Goal: Transaction & Acquisition: Book appointment/travel/reservation

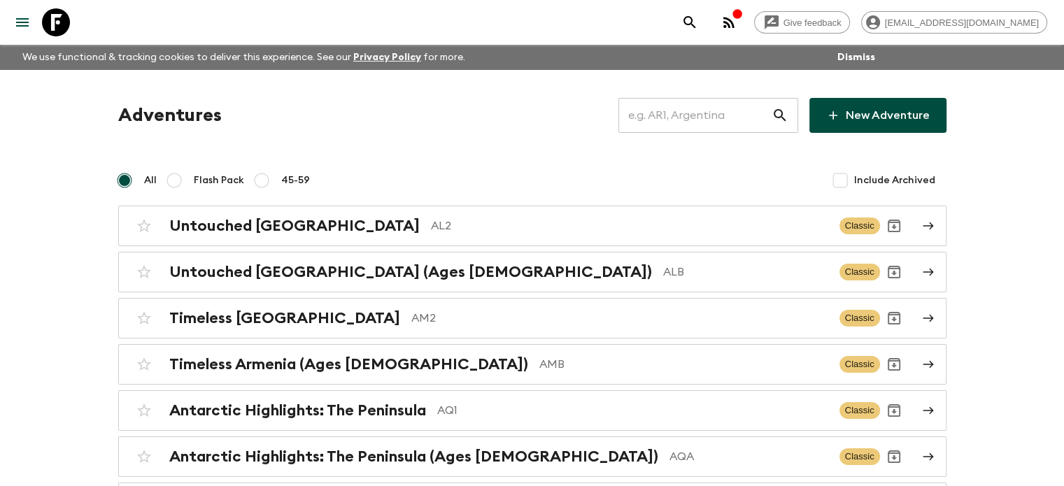
click at [697, 119] on input "text" at bounding box center [695, 115] width 153 height 39
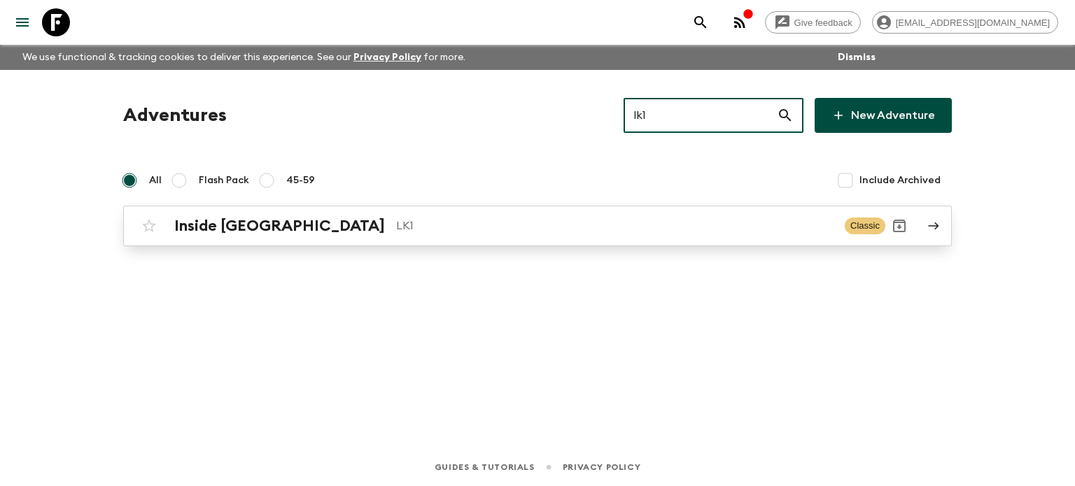
type input "lk1"
click at [206, 218] on h2 "Inside [GEOGRAPHIC_DATA]" at bounding box center [279, 226] width 211 height 18
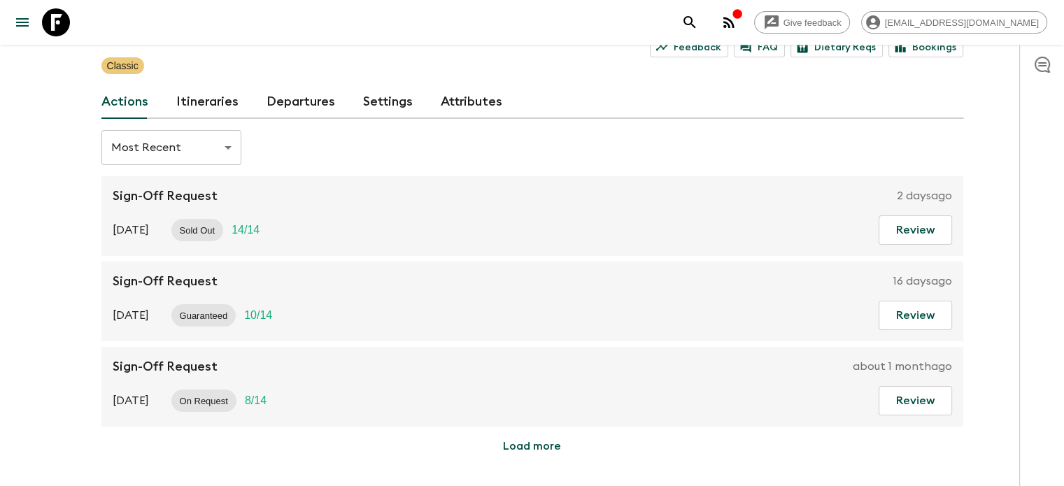
scroll to position [96, 0]
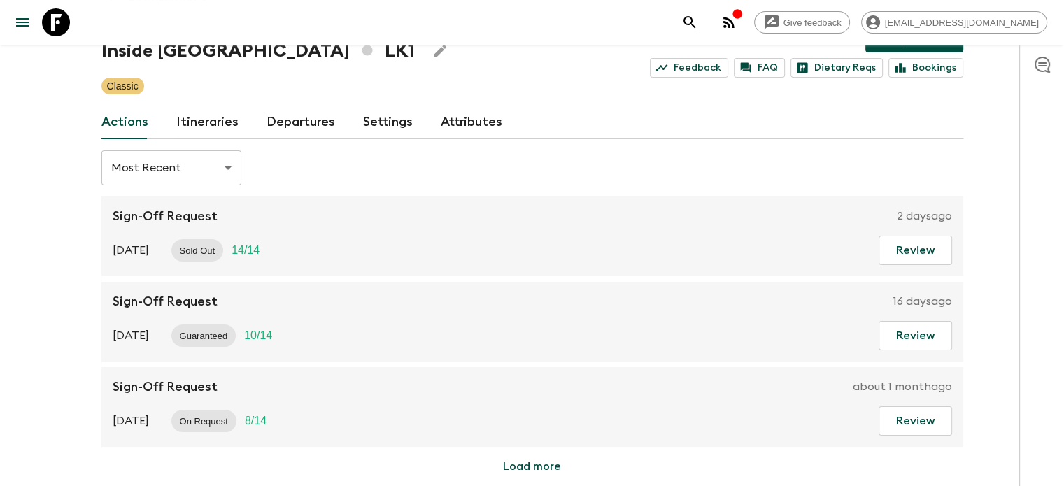
click at [225, 124] on link "Itineraries" at bounding box center [207, 123] width 62 height 34
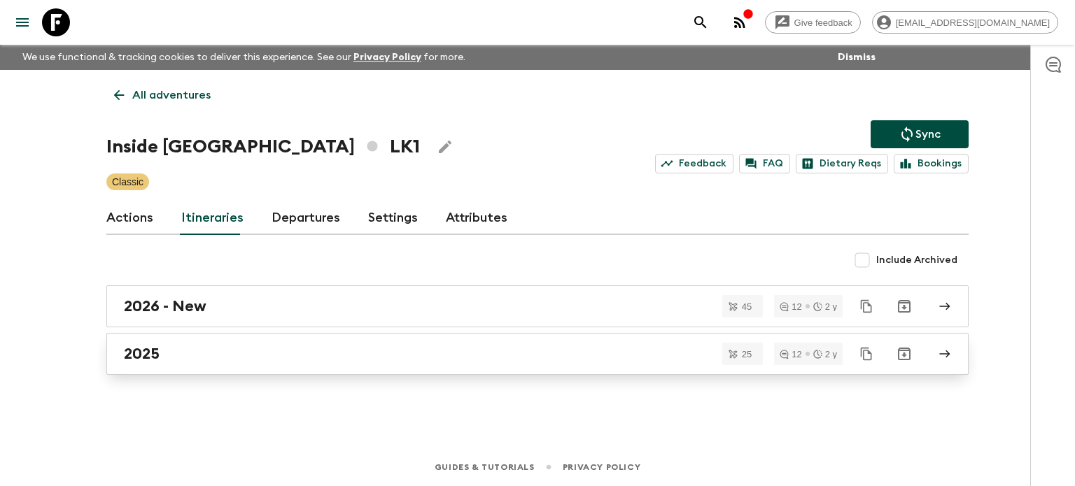
click at [164, 355] on div "2025" at bounding box center [524, 354] width 801 height 18
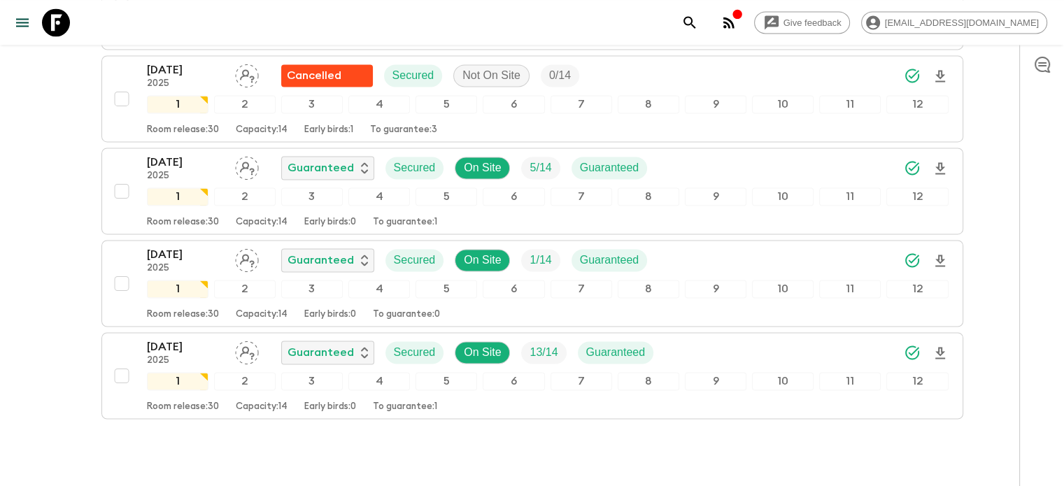
scroll to position [2158, 0]
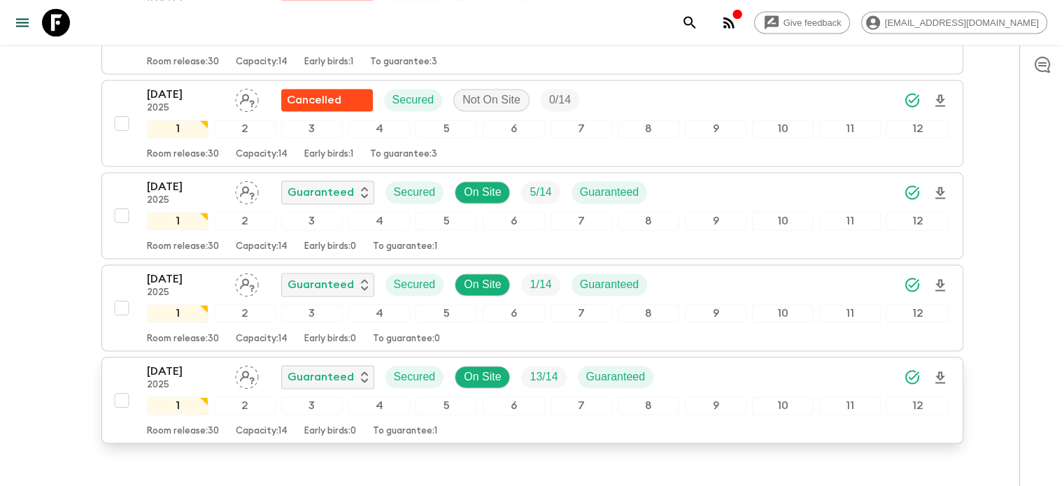
click at [120, 392] on input "checkbox" at bounding box center [122, 400] width 28 height 28
checkbox input "true"
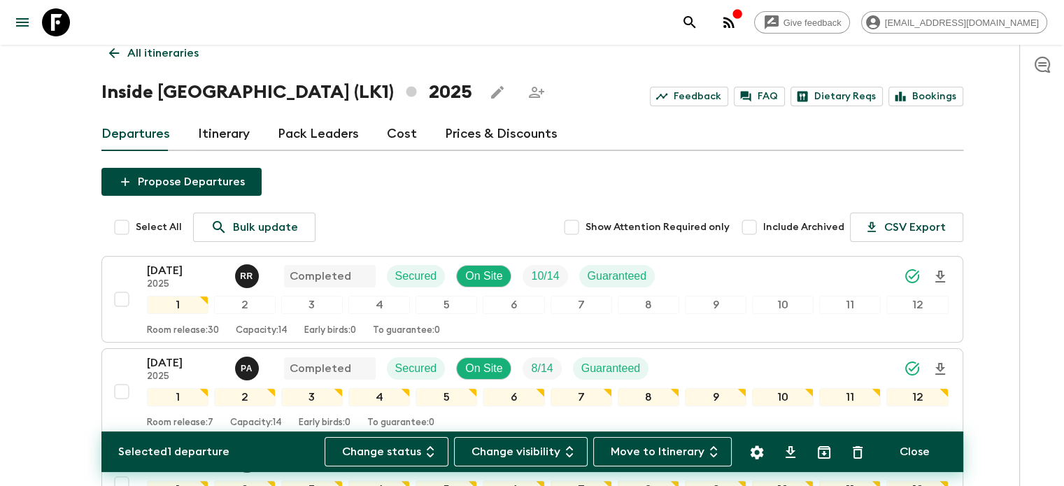
scroll to position [0, 0]
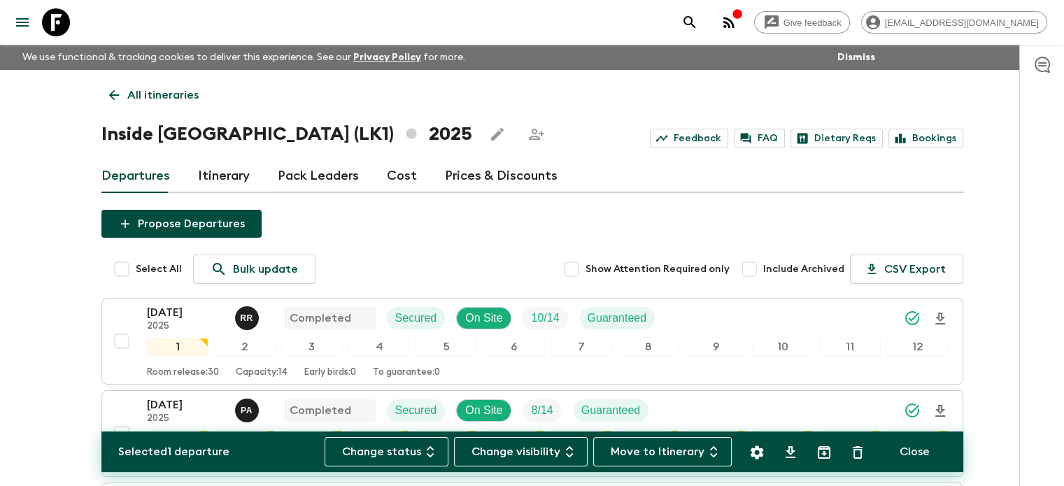
click at [227, 183] on link "Itinerary" at bounding box center [224, 177] width 52 height 34
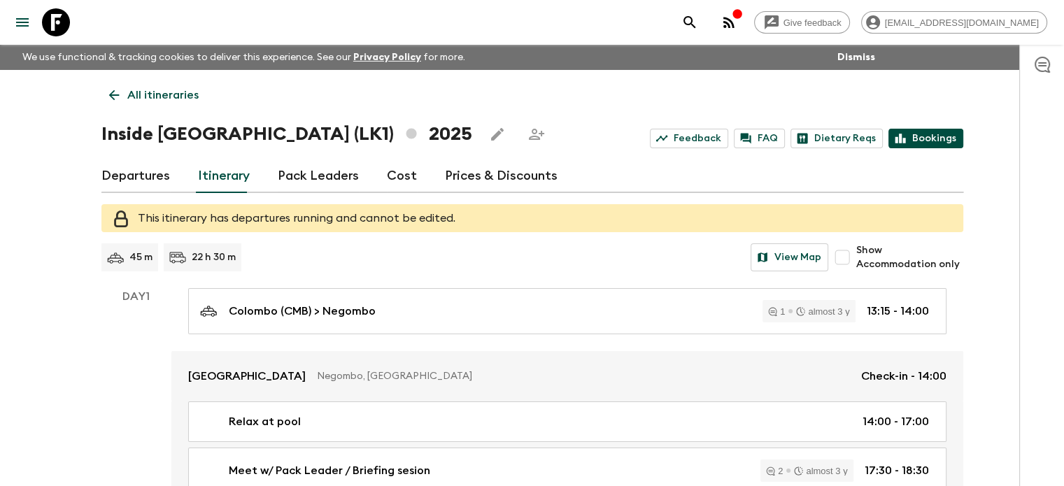
click at [907, 138] on icon at bounding box center [900, 138] width 13 height 13
click at [930, 146] on link "Bookings" at bounding box center [926, 139] width 75 height 20
click at [50, 33] on icon at bounding box center [56, 22] width 28 height 28
